Goal: Find specific page/section: Find specific page/section

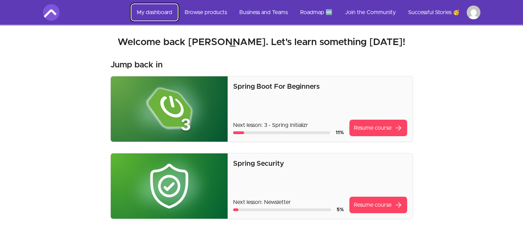
click at [153, 14] on link "My dashboard" at bounding box center [154, 12] width 46 height 17
click at [146, 13] on link "My dashboard" at bounding box center [154, 12] width 46 height 17
click at [314, 10] on link "Roadmap 🆕" at bounding box center [316, 12] width 43 height 17
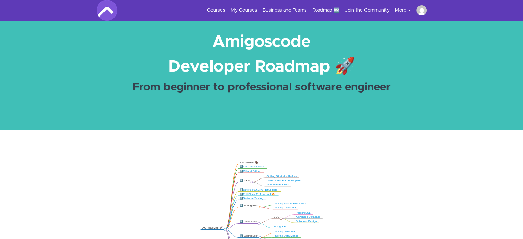
scroll to position [103, 0]
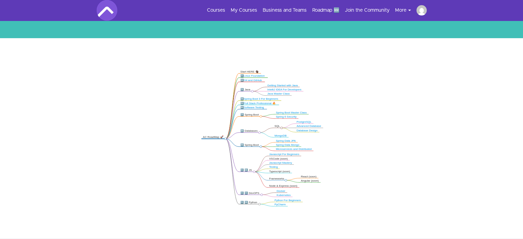
drag, startPoint x: 283, startPoint y: 88, endPoint x: 388, endPoint y: 67, distance: 107.0
click at [388, 67] on icon ".markmap{font:300 16px/20px sans-serif}.markmap-link{fill:none}.markmap-node>ci…" at bounding box center [261, 138] width 523 height 144
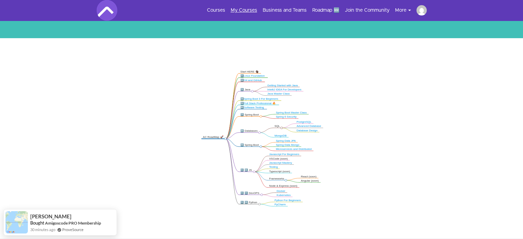
click at [248, 11] on link "My Courses" at bounding box center [244, 10] width 26 height 7
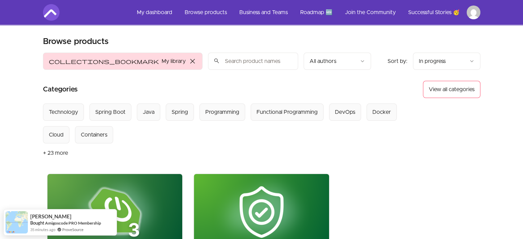
click at [208, 66] on input "search" at bounding box center [253, 61] width 90 height 17
type input "streams"
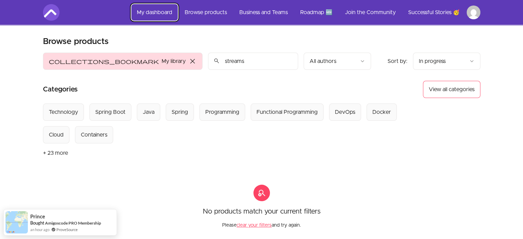
click at [154, 10] on link "My dashboard" at bounding box center [154, 12] width 46 height 17
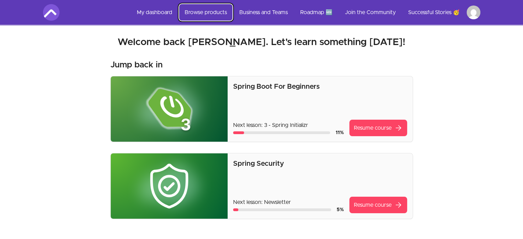
click at [202, 12] on link "Browse products" at bounding box center [205, 12] width 53 height 17
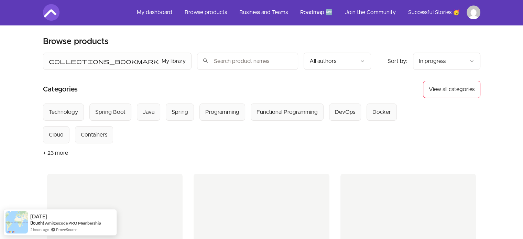
click at [197, 60] on input "search" at bounding box center [247, 61] width 101 height 17
type input "streams"
